Goal: Obtain resource: Obtain resource

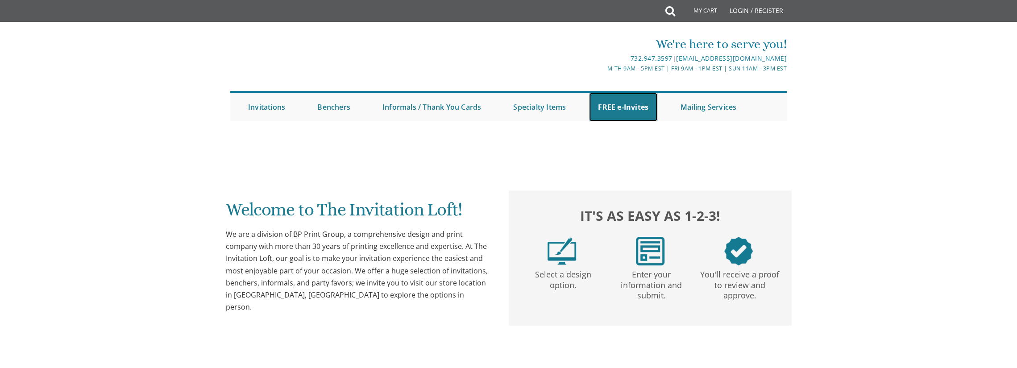
click at [649, 107] on link "FREE e-Invites" at bounding box center [623, 107] width 68 height 29
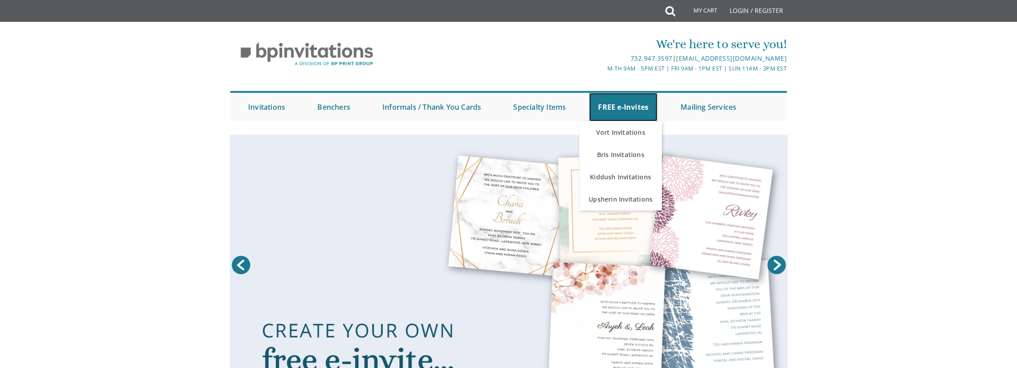
scroll to position [89, 0]
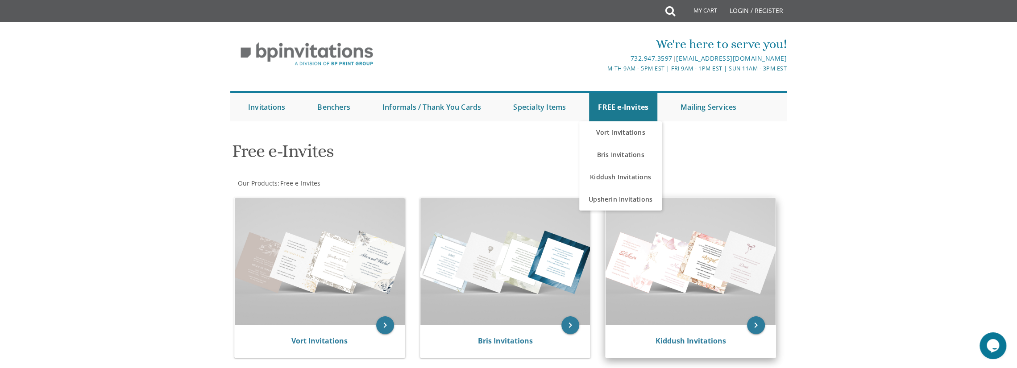
click at [672, 308] on img at bounding box center [691, 261] width 170 height 127
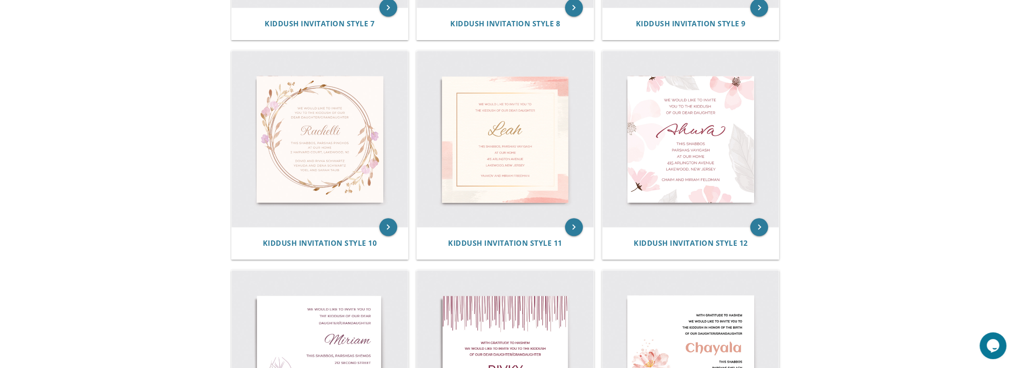
scroll to position [803, 0]
